Goal: Entertainment & Leisure: Consume media (video, audio)

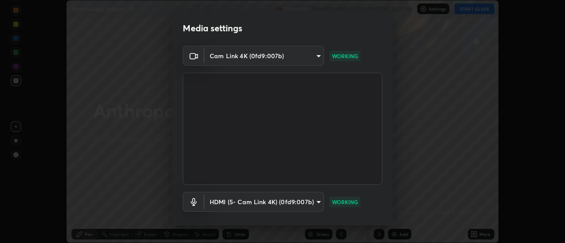
scroll to position [46, 0]
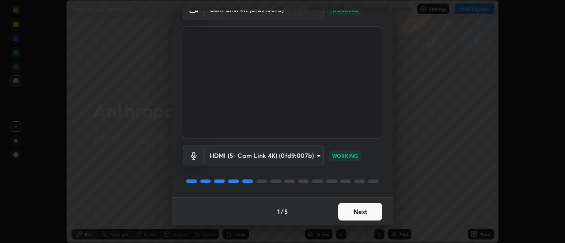
click at [358, 211] on button "Next" at bounding box center [360, 212] width 44 height 18
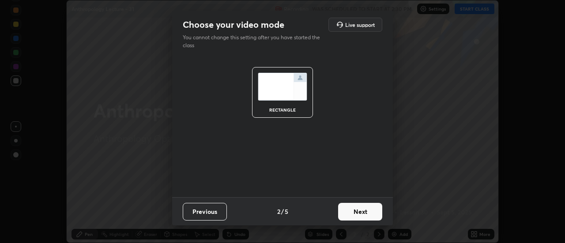
scroll to position [0, 0]
click at [362, 212] on button "Next" at bounding box center [360, 212] width 44 height 18
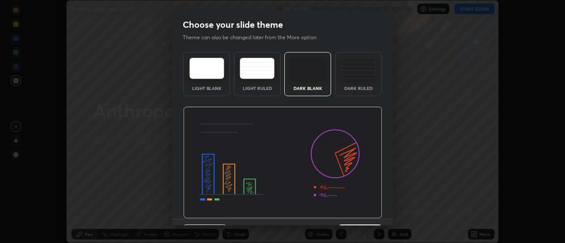
scroll to position [22, 0]
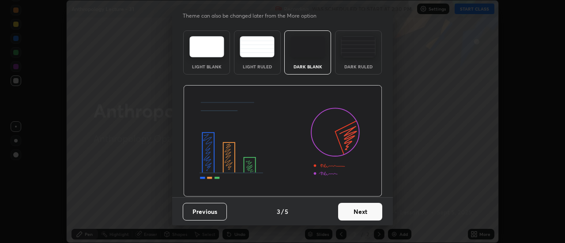
click at [364, 211] on button "Next" at bounding box center [360, 212] width 44 height 18
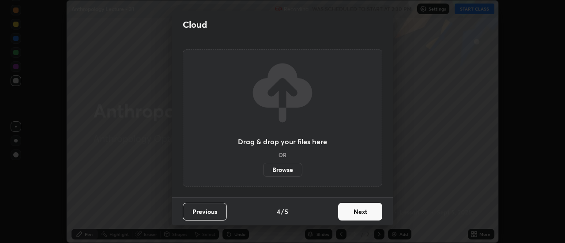
scroll to position [0, 0]
click at [368, 212] on button "Next" at bounding box center [360, 212] width 44 height 18
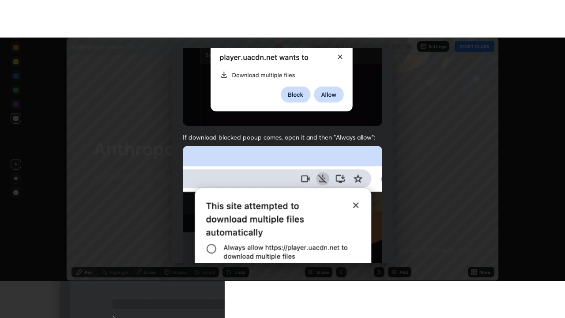
scroll to position [226, 0]
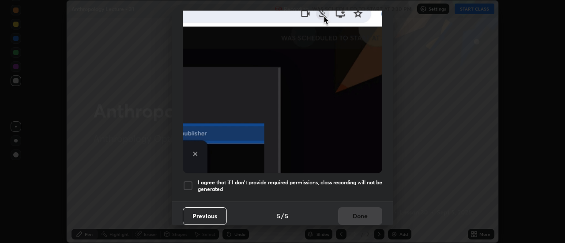
click at [187, 181] on div at bounding box center [188, 186] width 11 height 11
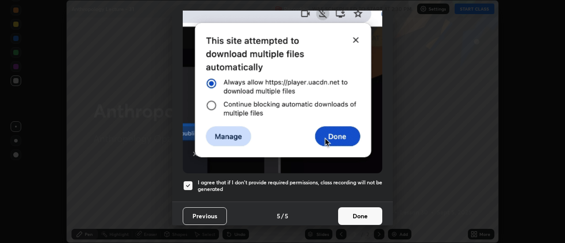
click at [343, 211] on button "Done" at bounding box center [360, 216] width 44 height 18
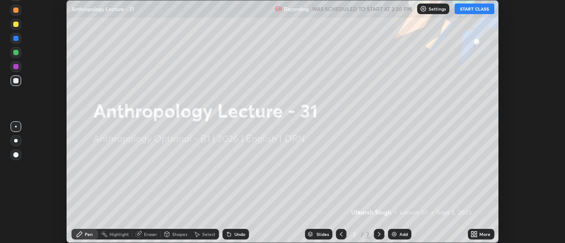
click at [470, 231] on div "More" at bounding box center [481, 234] width 26 height 11
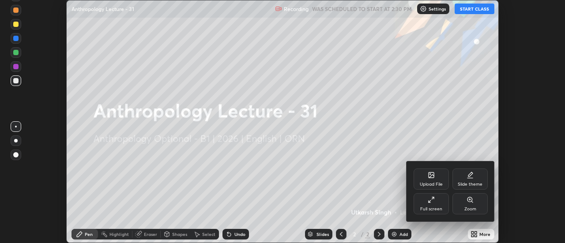
click at [424, 205] on div "Full screen" at bounding box center [431, 203] width 35 height 21
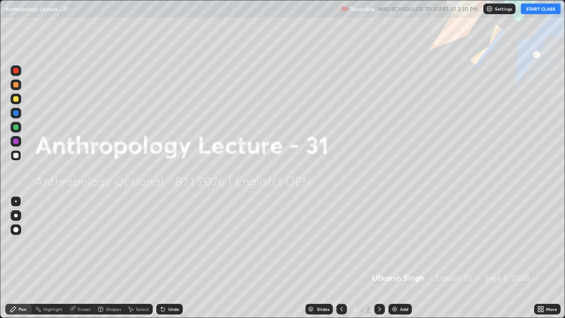
scroll to position [318, 565]
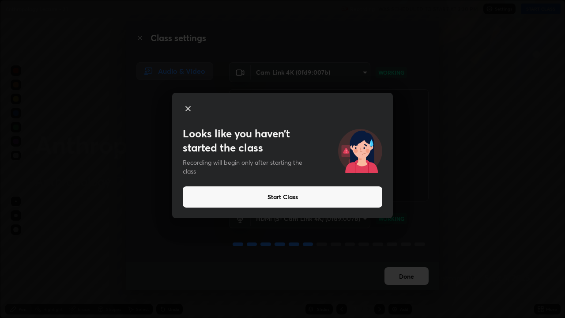
click at [268, 192] on button "Start Class" at bounding box center [283, 196] width 200 height 21
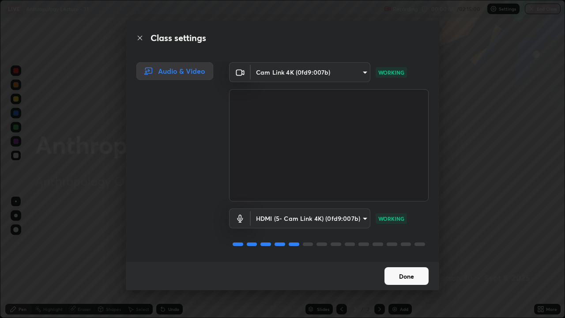
click at [391, 243] on button "Done" at bounding box center [407, 276] width 44 height 18
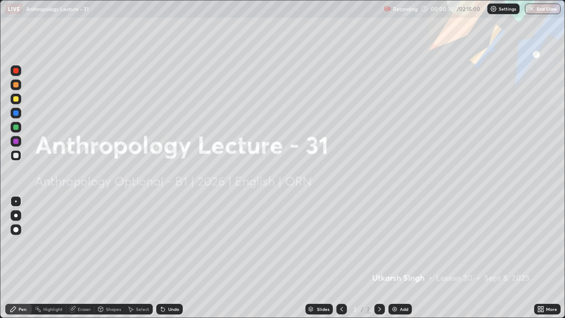
click at [395, 243] on img at bounding box center [394, 308] width 7 height 7
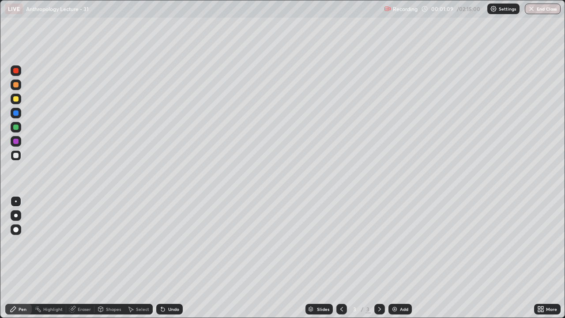
click at [81, 243] on div "Eraser" at bounding box center [84, 309] width 13 height 4
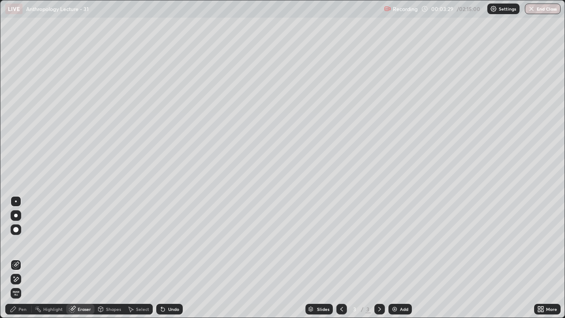
click at [15, 216] on div at bounding box center [16, 216] width 4 height 4
click at [16, 201] on div at bounding box center [16, 201] width 2 height 2
click at [18, 243] on div "Pen" at bounding box center [18, 309] width 26 height 11
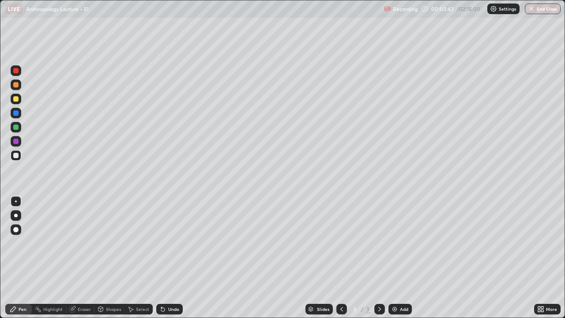
click at [18, 99] on div at bounding box center [15, 98] width 5 height 5
click at [18, 154] on div at bounding box center [15, 155] width 5 height 5
click at [17, 99] on div at bounding box center [15, 98] width 5 height 5
click at [16, 156] on div at bounding box center [15, 155] width 5 height 5
click at [17, 99] on div at bounding box center [15, 98] width 5 height 5
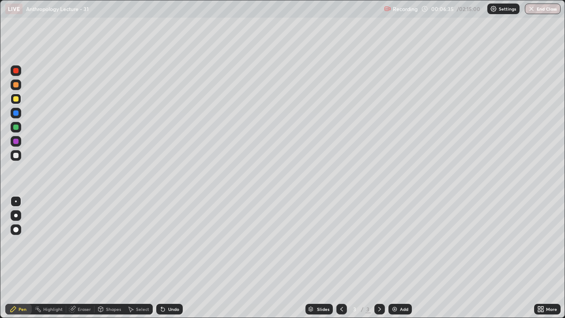
click at [16, 201] on div at bounding box center [16, 201] width 2 height 2
click at [17, 127] on div at bounding box center [15, 126] width 5 height 5
click at [83, 243] on div "Eraser" at bounding box center [84, 309] width 13 height 4
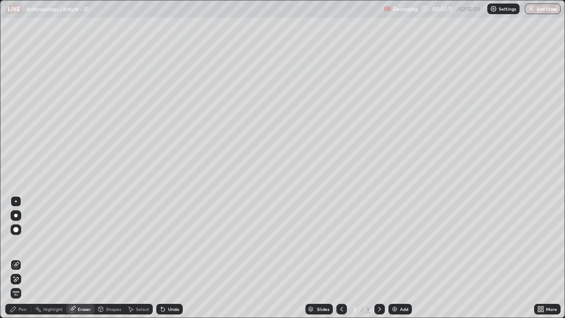
click at [23, 243] on div "Pen" at bounding box center [23, 309] width 8 height 4
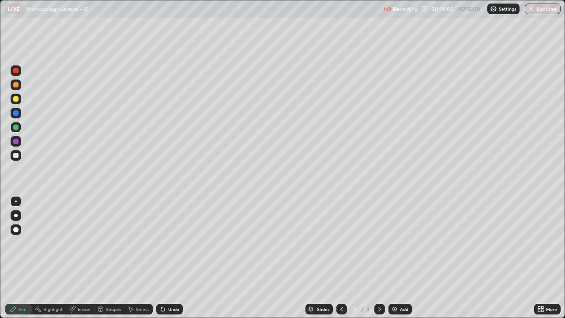
click at [392, 243] on img at bounding box center [394, 308] width 7 height 7
click at [17, 153] on div at bounding box center [15, 155] width 5 height 5
click at [16, 70] on div at bounding box center [15, 70] width 5 height 5
click at [16, 157] on div at bounding box center [15, 155] width 5 height 5
click at [17, 127] on div at bounding box center [15, 126] width 5 height 5
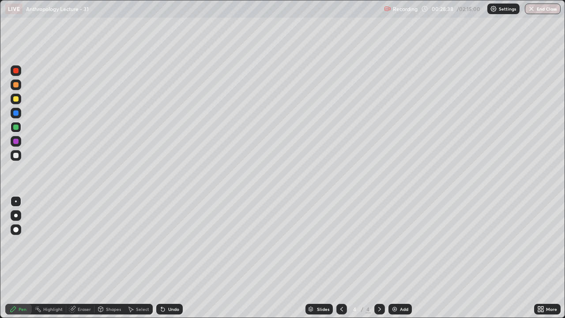
click at [393, 243] on img at bounding box center [394, 308] width 7 height 7
click at [15, 100] on div at bounding box center [15, 98] width 5 height 5
click at [395, 243] on img at bounding box center [394, 308] width 7 height 7
click at [18, 155] on div at bounding box center [15, 155] width 5 height 5
click at [19, 100] on div at bounding box center [16, 99] width 11 height 11
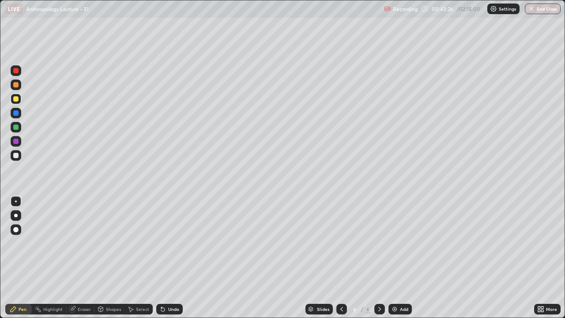
click at [16, 155] on div at bounding box center [15, 155] width 5 height 5
click at [17, 72] on div at bounding box center [15, 70] width 5 height 5
click at [400, 243] on div "Add" at bounding box center [404, 309] width 8 height 4
click at [341, 243] on icon at bounding box center [341, 309] width 3 height 4
click at [393, 243] on img at bounding box center [394, 308] width 7 height 7
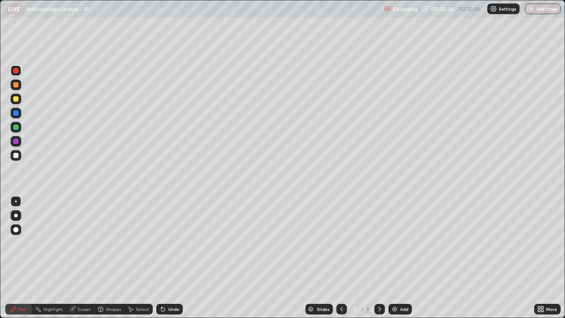
click at [17, 156] on div at bounding box center [15, 155] width 5 height 5
click at [17, 98] on div at bounding box center [15, 98] width 5 height 5
click at [17, 230] on div at bounding box center [15, 229] width 5 height 5
click at [17, 72] on div at bounding box center [15, 70] width 5 height 5
click at [16, 127] on div at bounding box center [15, 126] width 5 height 5
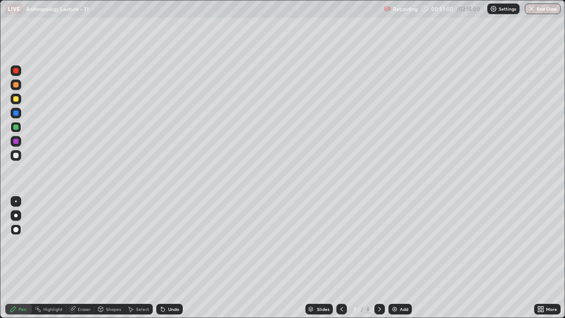
click at [16, 201] on div at bounding box center [16, 201] width 2 height 2
click at [16, 156] on div at bounding box center [15, 155] width 5 height 5
click at [395, 243] on img at bounding box center [394, 308] width 7 height 7
